Goal: Navigation & Orientation: Find specific page/section

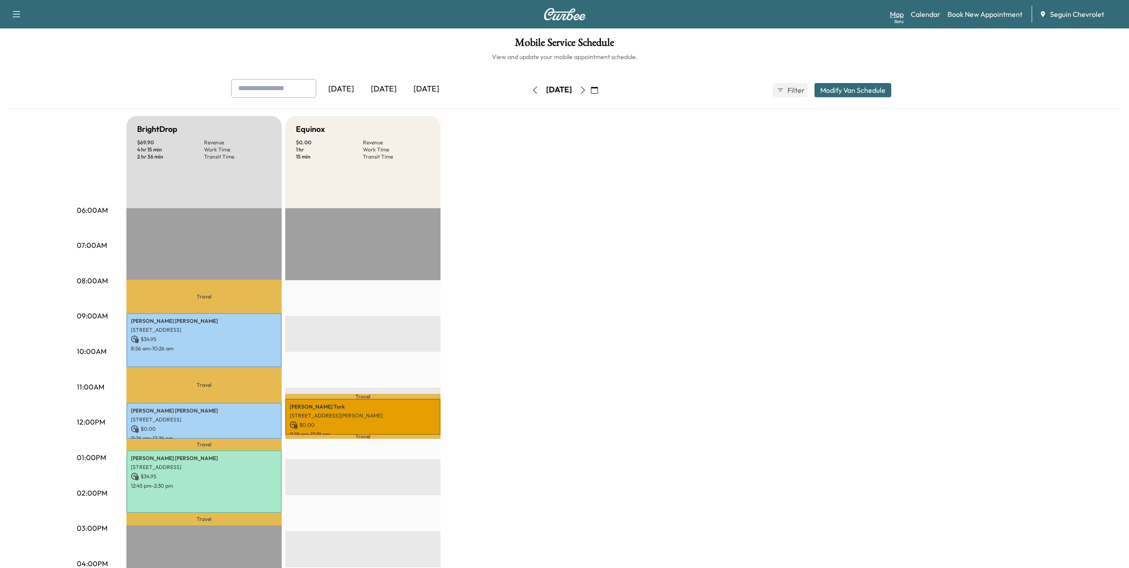
click at [900, 12] on link "Map Beta" at bounding box center [897, 14] width 14 height 11
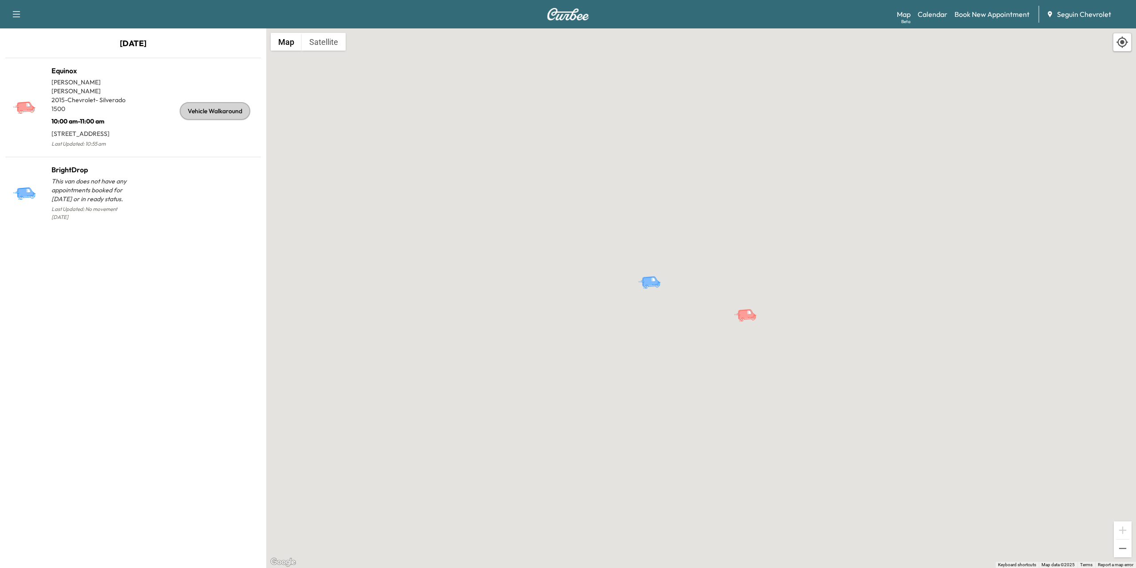
click at [25, 10] on button "button" at bounding box center [16, 14] width 19 height 14
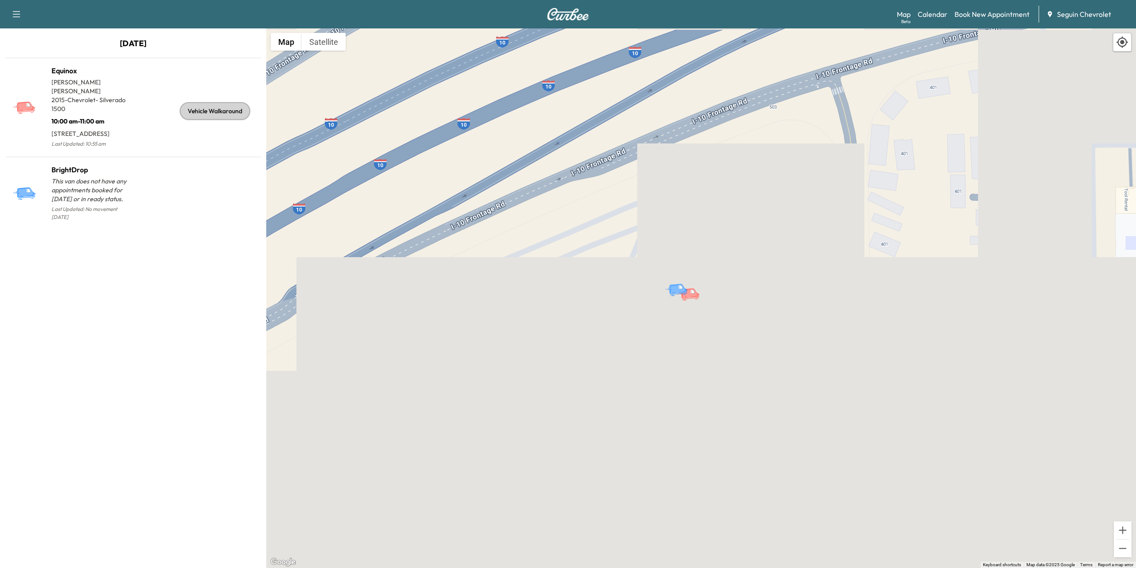
click at [937, 20] on div "Map Beta Calendar Book New Appointment Seguin Chevrolet" at bounding box center [1013, 14] width 232 height 17
click at [934, 11] on link "Calendar" at bounding box center [933, 14] width 30 height 11
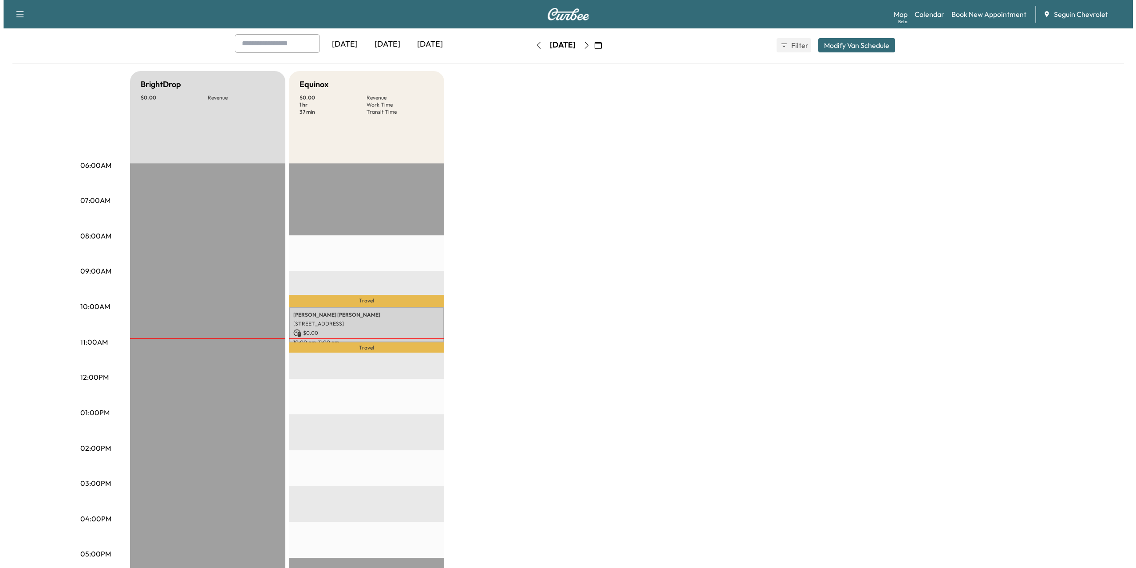
scroll to position [89, 0]
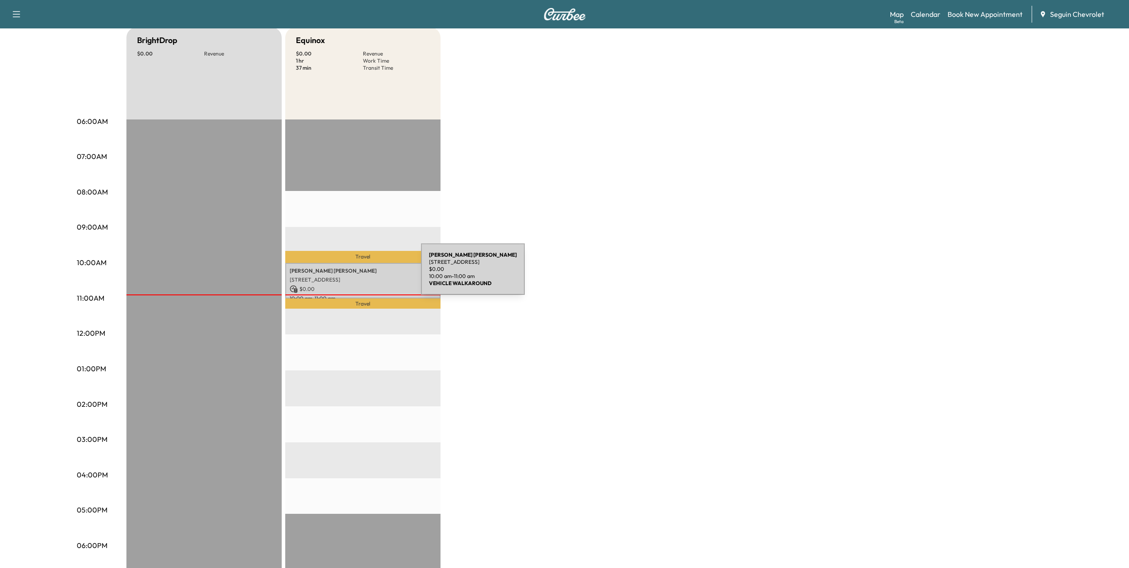
click at [355, 276] on p "[STREET_ADDRESS]" at bounding box center [363, 279] width 146 height 7
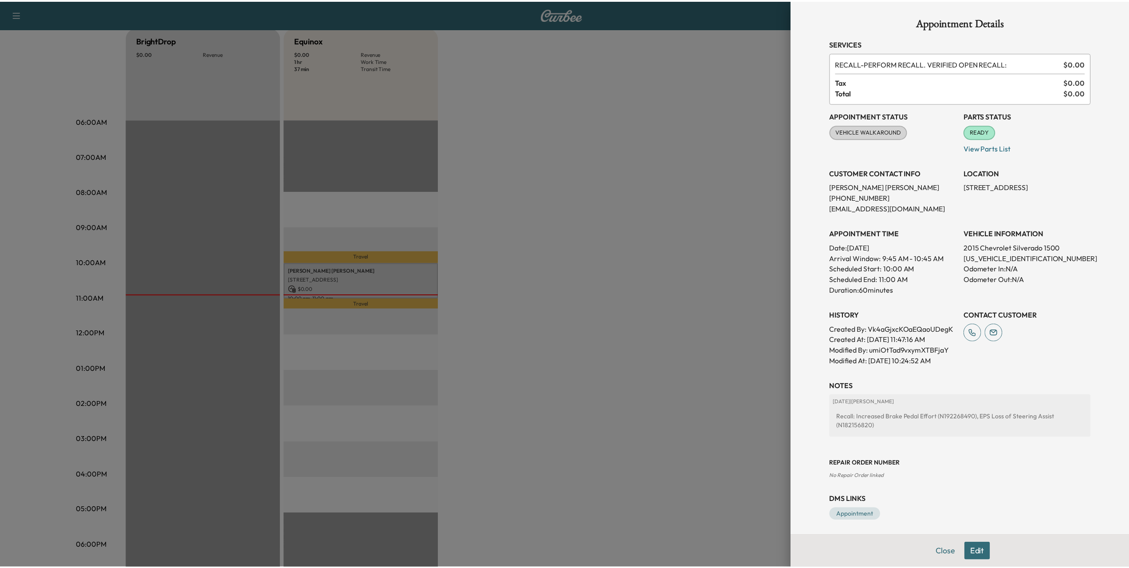
scroll to position [0, 0]
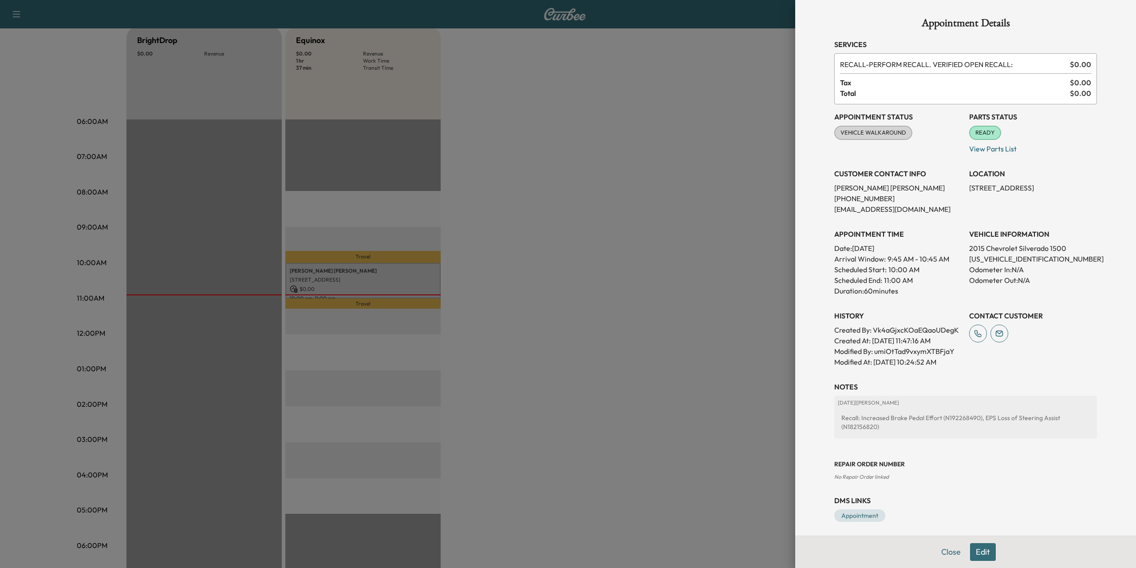
click at [883, 132] on span "VEHICLE WALKAROUND" at bounding box center [873, 132] width 76 height 9
click at [948, 549] on button "Close" at bounding box center [951, 552] width 31 height 18
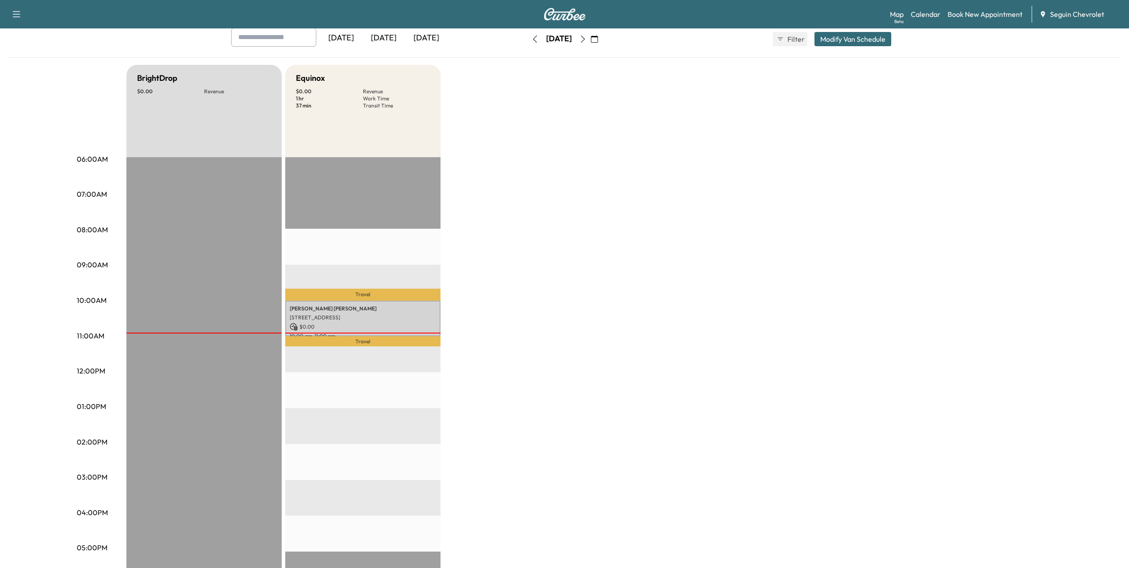
scroll to position [45, 0]
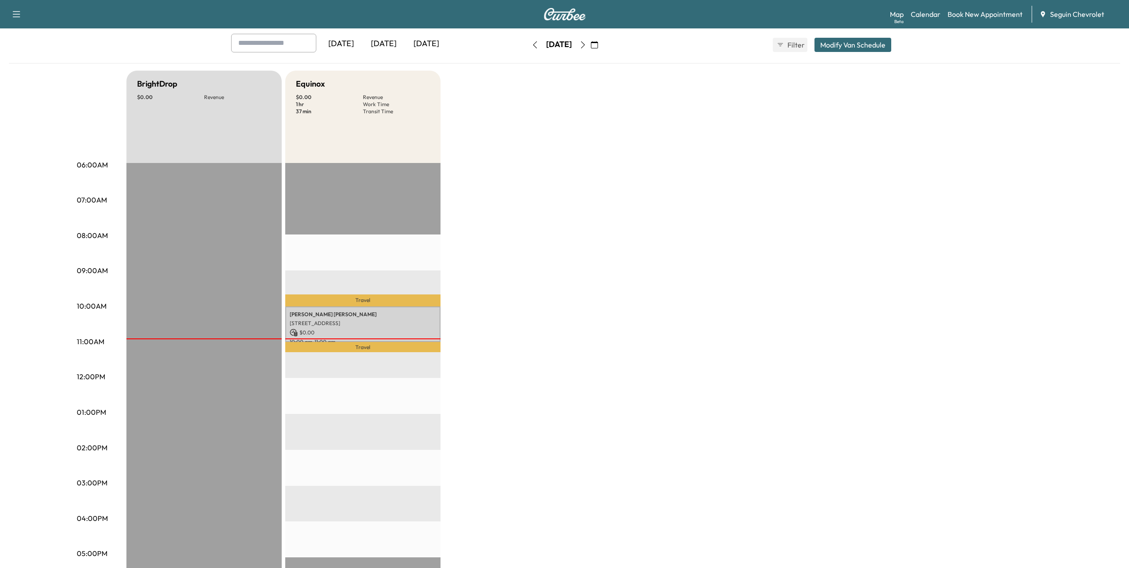
click at [483, 144] on div "BrightDrop $ 0.00 Revenue EST Start Equinox $ 0.00 Revenue 1 hr Work Time 37 mi…" at bounding box center [589, 404] width 927 height 666
click at [359, 320] on p "[STREET_ADDRESS]" at bounding box center [363, 323] width 146 height 7
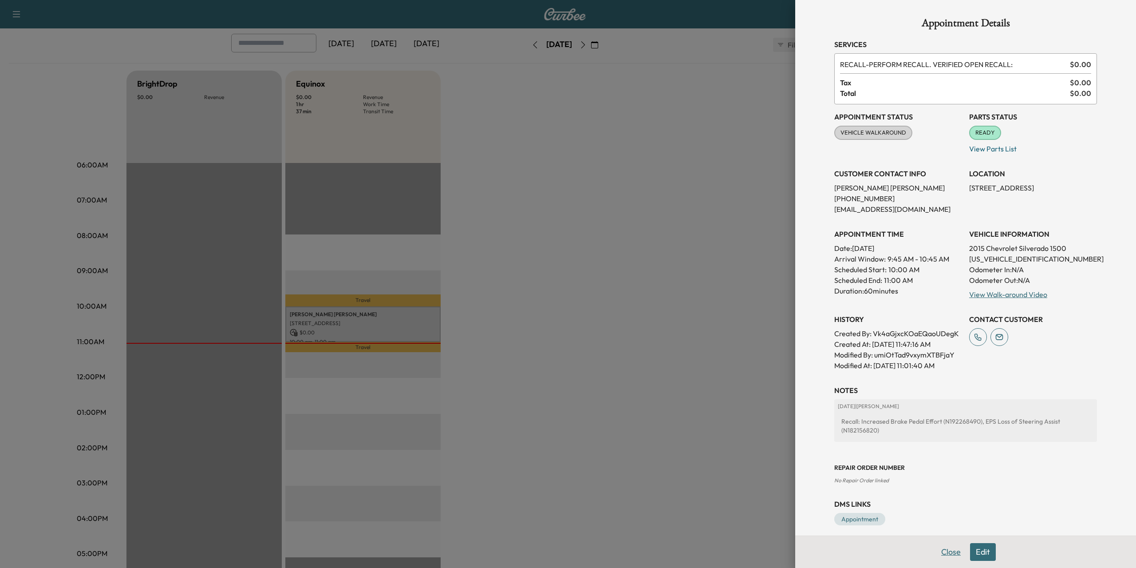
click at [944, 549] on button "Close" at bounding box center [951, 552] width 31 height 18
